Goal: Find specific page/section: Find specific page/section

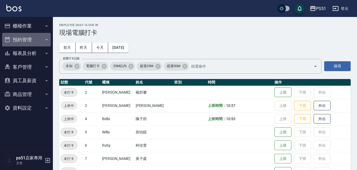
click at [41, 39] on button "預約管理" at bounding box center [26, 40] width 49 height 14
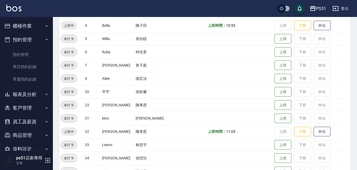
scroll to position [124, 0]
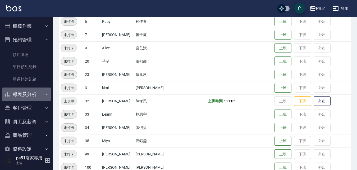
click at [44, 92] on icon "button" at bounding box center [46, 94] width 4 height 4
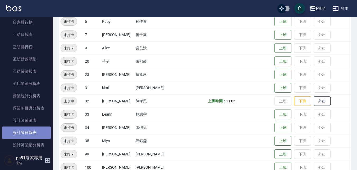
click at [38, 135] on link "設計師日報表" at bounding box center [26, 132] width 49 height 12
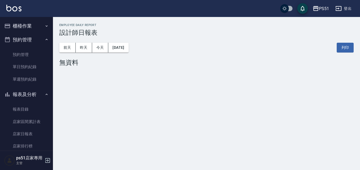
drag, startPoint x: 25, startPoint y: 19, endPoint x: 25, endPoint y: 22, distance: 2.9
click at [25, 22] on button "櫃檯作業" at bounding box center [26, 26] width 49 height 14
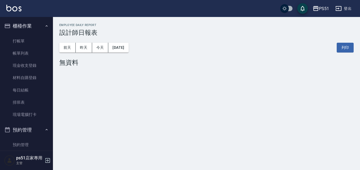
click at [24, 26] on button "櫃檯作業" at bounding box center [26, 26] width 49 height 14
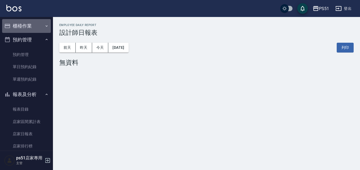
click at [29, 29] on button "櫃檯作業" at bounding box center [26, 26] width 49 height 14
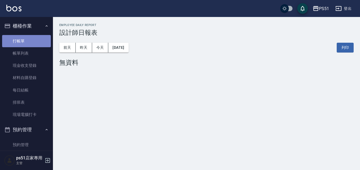
click at [30, 42] on link "打帳單" at bounding box center [26, 41] width 49 height 12
